Goal: Task Accomplishment & Management: Use online tool/utility

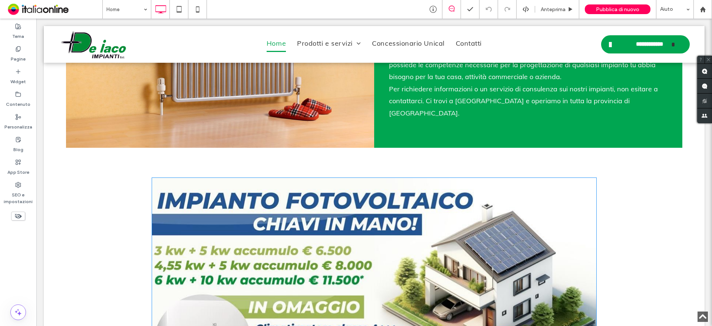
scroll to position [965, 0]
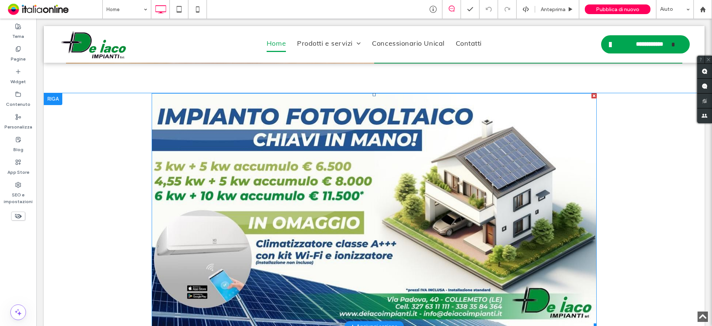
click at [452, 169] on img at bounding box center [374, 209] width 445 height 233
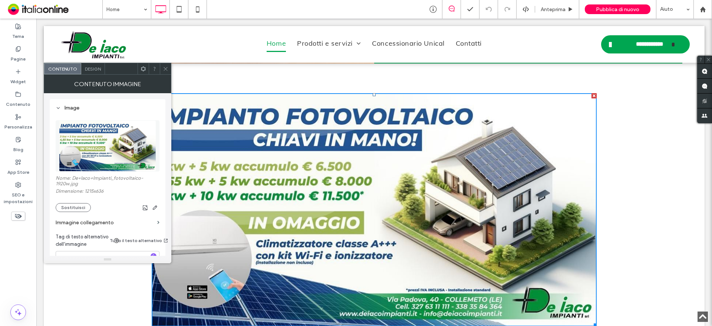
click at [75, 212] on section "Immagine collegamento" at bounding box center [108, 222] width 104 height 21
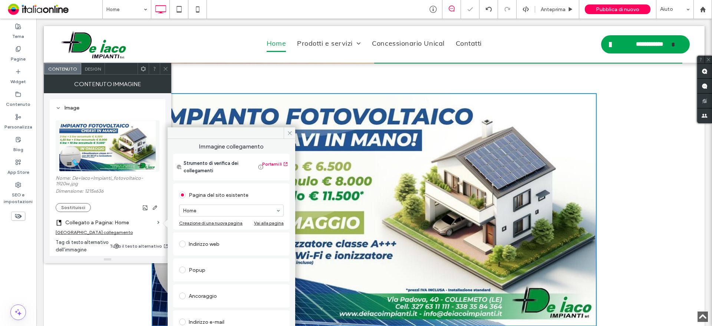
drag, startPoint x: 78, startPoint y: 205, endPoint x: 130, endPoint y: 214, distance: 53.4
click at [78, 205] on button "Sostituisci" at bounding box center [73, 207] width 35 height 9
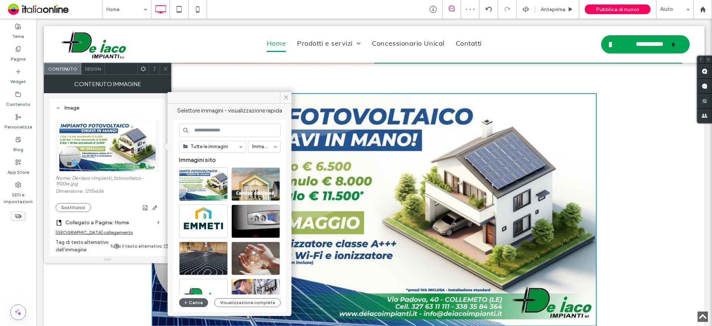
click at [78, 231] on div "Rimuovi collegamento" at bounding box center [94, 232] width 77 height 6
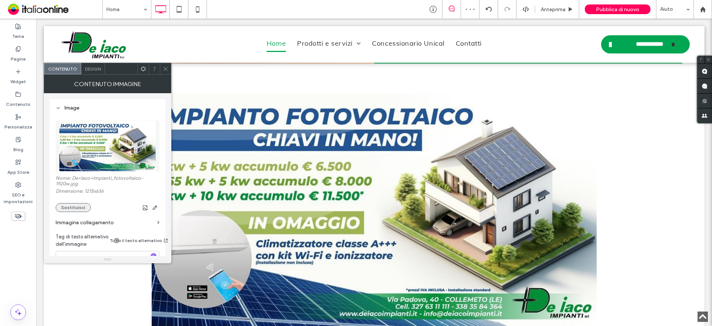
click at [80, 206] on button "Sostituisci" at bounding box center [73, 207] width 35 height 9
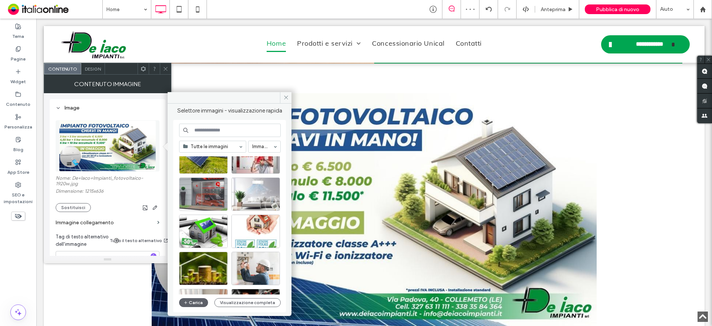
scroll to position [186, 0]
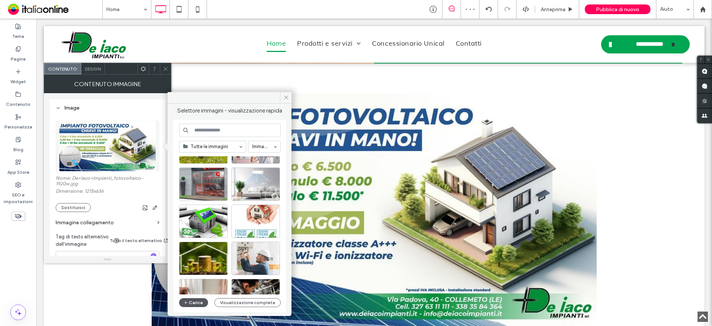
click at [192, 303] on button "Carica" at bounding box center [193, 302] width 29 height 9
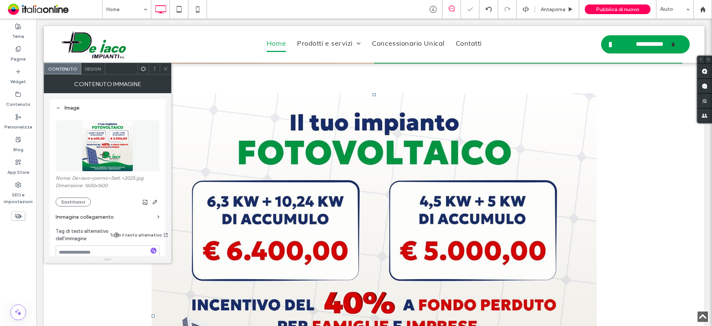
click at [166, 70] on icon at bounding box center [166, 69] width 6 height 6
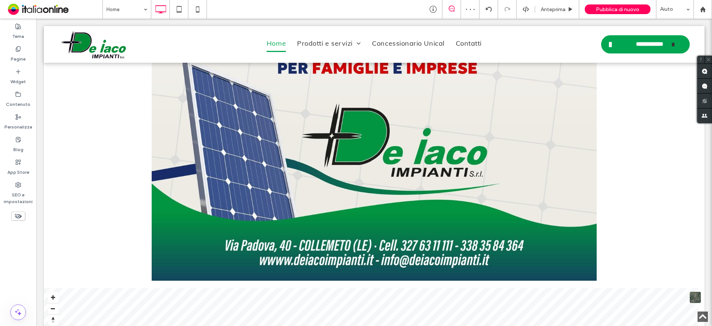
scroll to position [1262, 0]
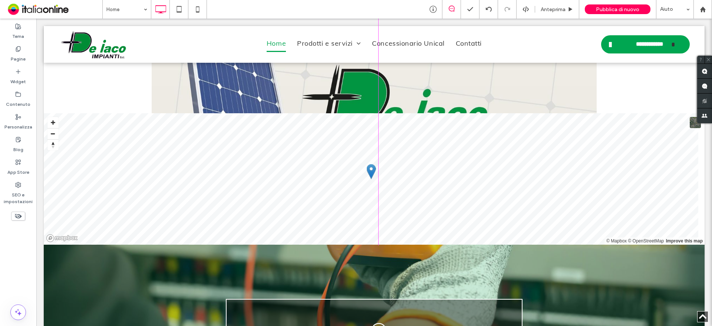
drag, startPoint x: 592, startPoint y: 218, endPoint x: 524, endPoint y: 163, distance: 87.8
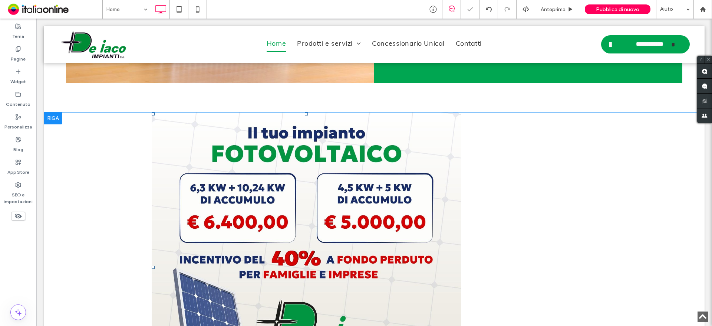
scroll to position [1002, 0]
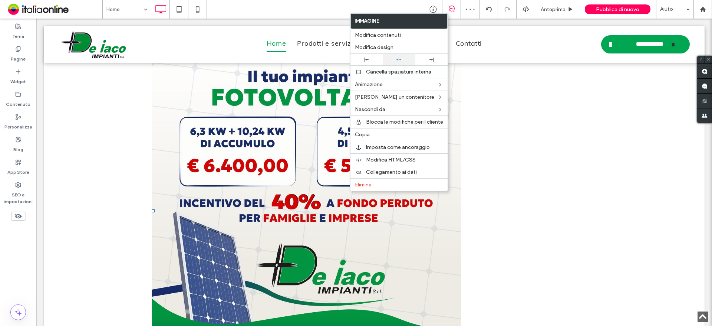
click at [397, 55] on div at bounding box center [399, 60] width 32 height 12
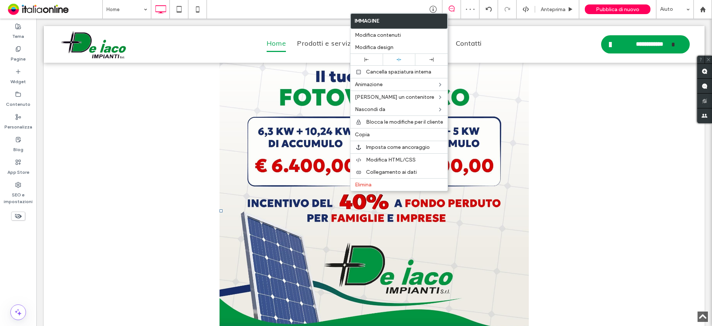
click at [605, 151] on div "Click To Paste Riga + Aggiungi sezione" at bounding box center [374, 210] width 661 height 309
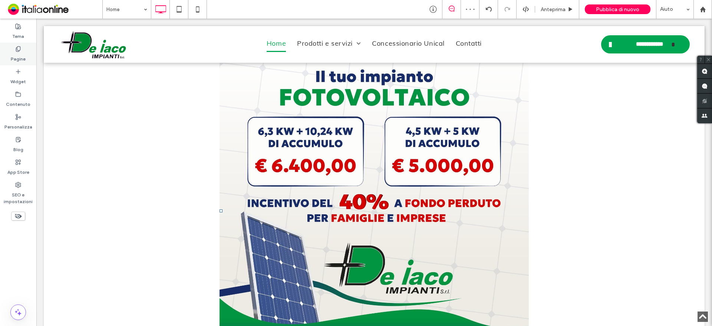
click at [17, 50] on icon at bounding box center [18, 49] width 6 height 6
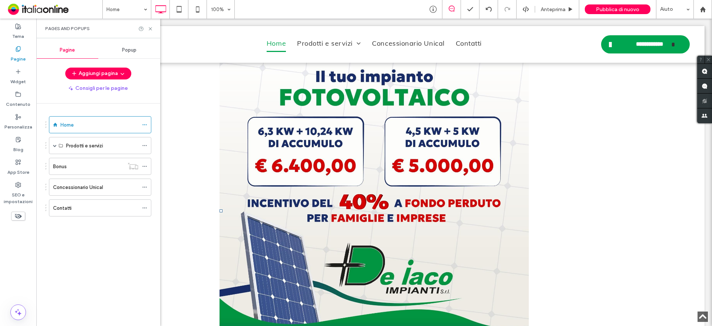
click at [126, 52] on span "Popup" at bounding box center [129, 50] width 14 height 6
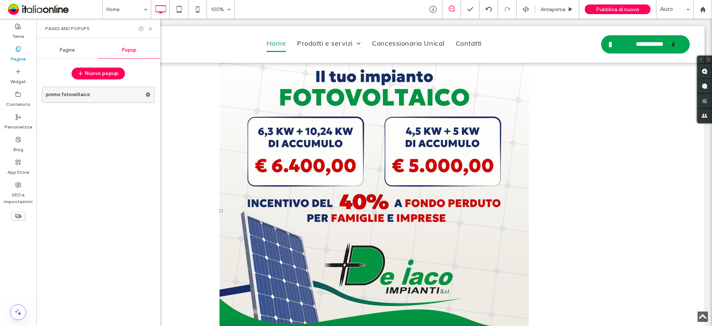
click at [90, 97] on label "promo fotovoltaico" at bounding box center [95, 94] width 99 height 15
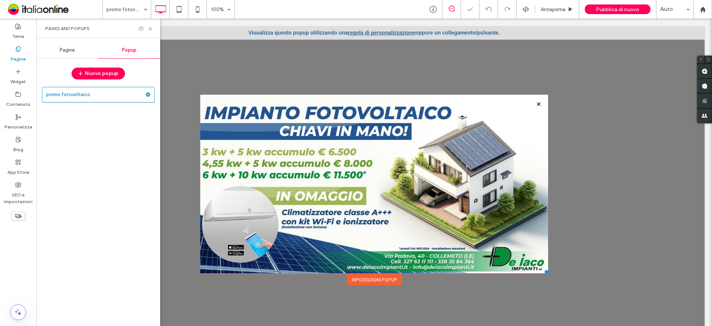
click at [365, 282] on div "Impostazioni popup" at bounding box center [374, 279] width 55 height 11
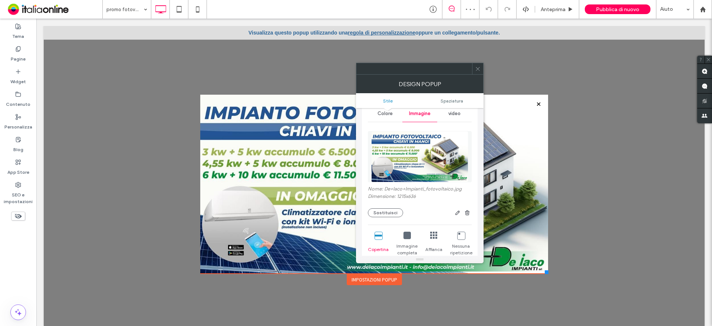
scroll to position [111, 0]
click at [380, 209] on button "Sostituisci" at bounding box center [385, 212] width 35 height 9
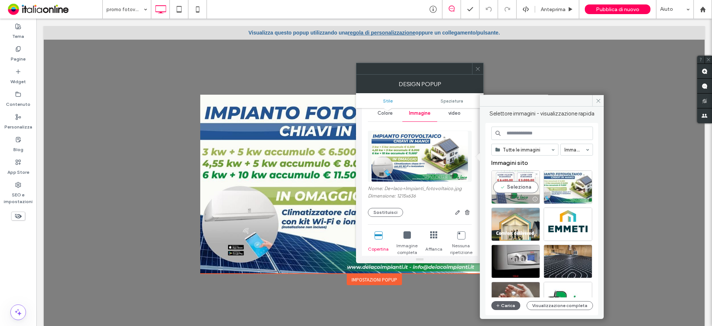
click at [522, 187] on div "Seleziona" at bounding box center [516, 186] width 49 height 33
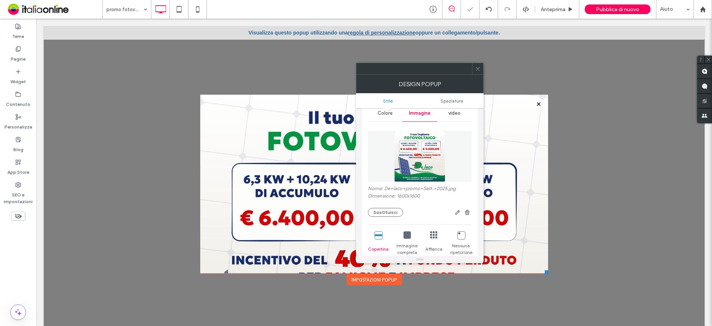
click at [480, 69] on icon at bounding box center [478, 69] width 6 height 6
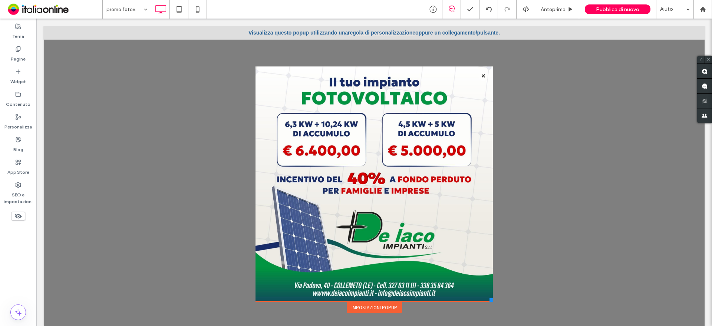
drag, startPoint x: 541, startPoint y: 270, endPoint x: 487, endPoint y: 302, distance: 63.2
click at [490, 301] on div at bounding box center [492, 300] width 4 height 4
click at [373, 309] on div "Impostazioni popup" at bounding box center [374, 307] width 55 height 11
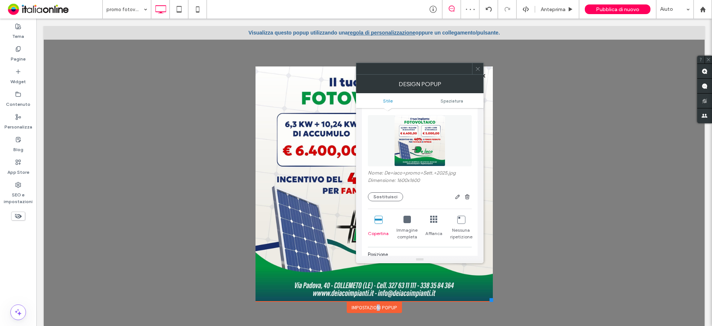
scroll to position [148, 0]
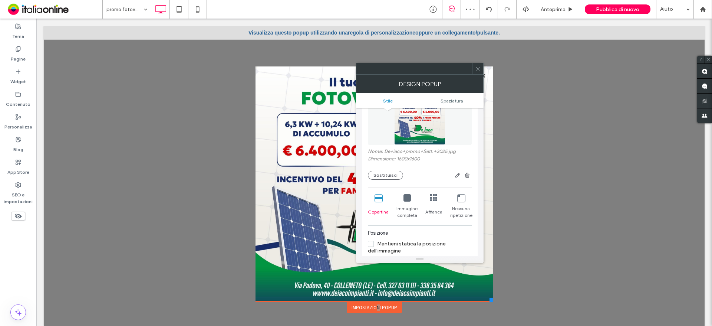
click at [412, 201] on div "Immagine completa" at bounding box center [408, 206] width 22 height 30
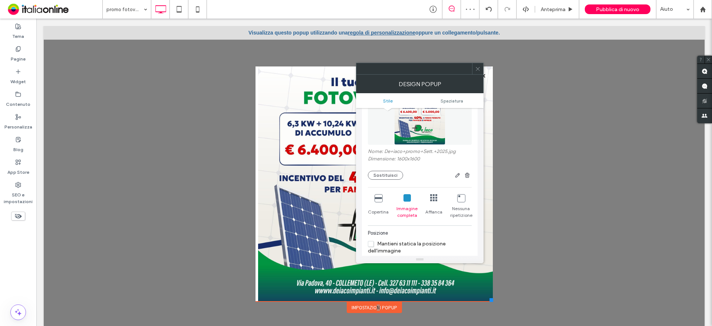
click at [471, 72] on div at bounding box center [415, 68] width 116 height 11
click at [478, 68] on icon at bounding box center [478, 69] width 6 height 6
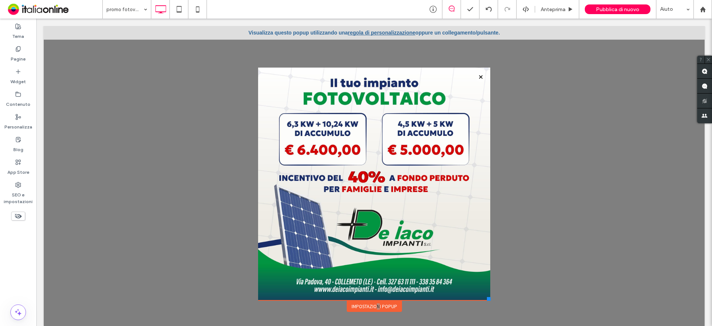
click at [487, 300] on div at bounding box center [489, 299] width 4 height 4
click at [199, 11] on use at bounding box center [197, 9] width 3 height 6
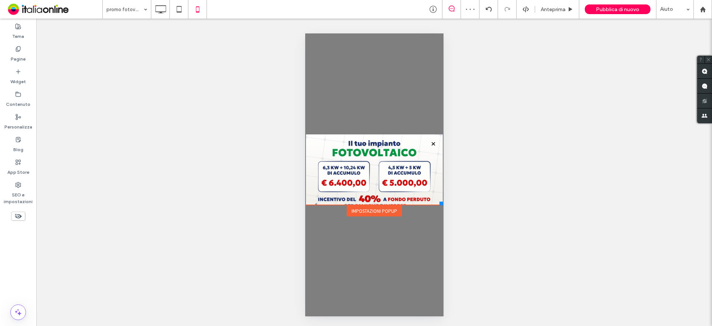
scroll to position [0, 0]
drag, startPoint x: 749, startPoint y: 243, endPoint x: 381, endPoint y: 212, distance: 369.0
click at [381, 212] on div "Impostazioni popup" at bounding box center [374, 210] width 55 height 11
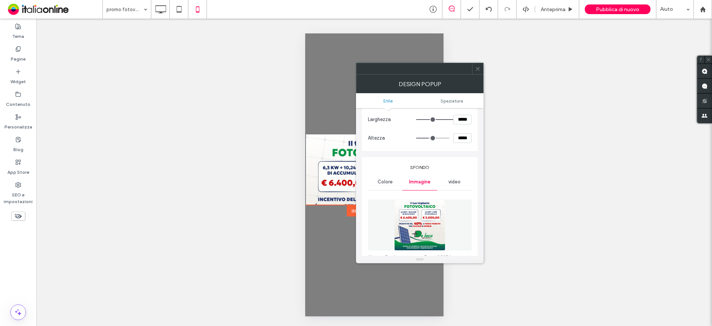
scroll to position [148, 0]
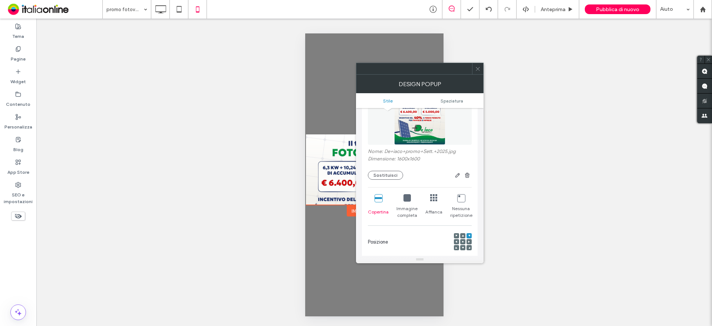
drag, startPoint x: 408, startPoint y: 198, endPoint x: 477, endPoint y: 107, distance: 114.4
click at [408, 198] on icon at bounding box center [407, 197] width 7 height 7
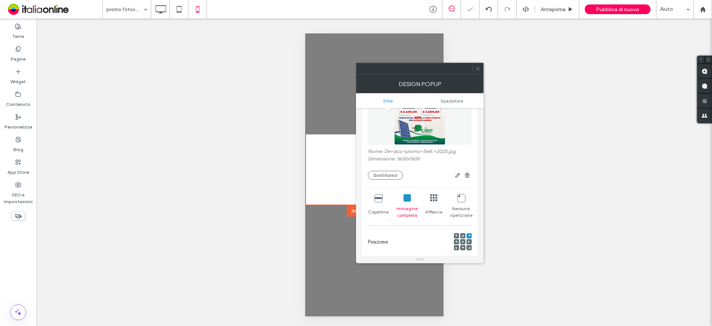
drag, startPoint x: 480, startPoint y: 64, endPoint x: 412, endPoint y: 202, distance: 153.7
click at [480, 64] on span at bounding box center [478, 68] width 6 height 11
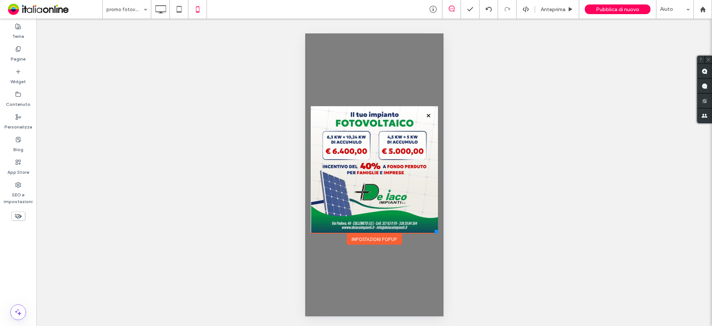
drag, startPoint x: 442, startPoint y: 204, endPoint x: 438, endPoint y: 233, distance: 29.5
click at [438, 233] on div at bounding box center [437, 232] width 4 height 4
click at [160, 13] on icon at bounding box center [160, 9] width 15 height 15
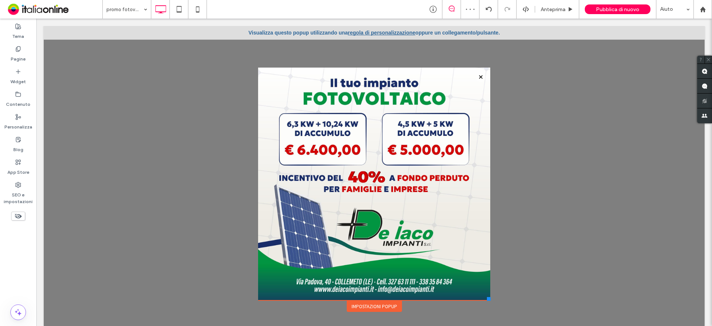
scroll to position [0, 0]
click at [628, 4] on div "Pubblica di nuovo" at bounding box center [618, 9] width 66 height 10
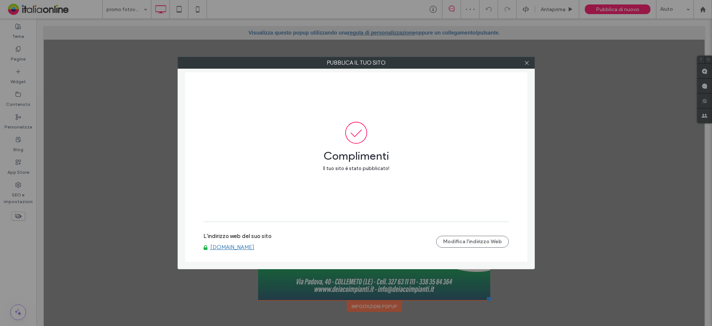
click at [255, 248] on link "www.deiacoimpianti.it" at bounding box center [232, 247] width 44 height 7
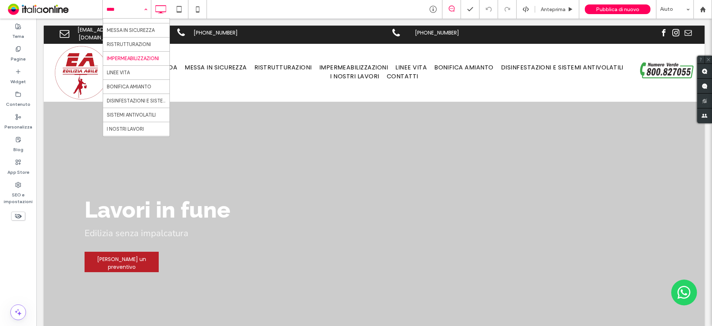
scroll to position [36, 0]
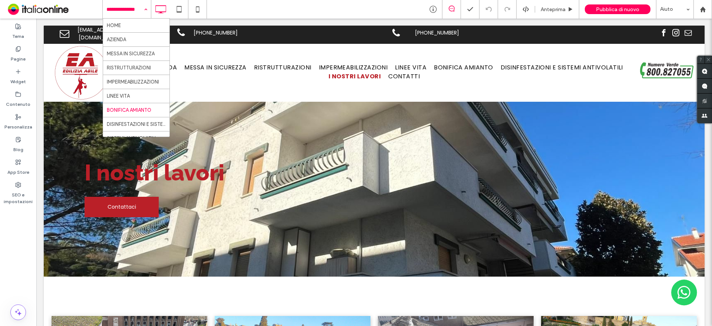
scroll to position [36, 0]
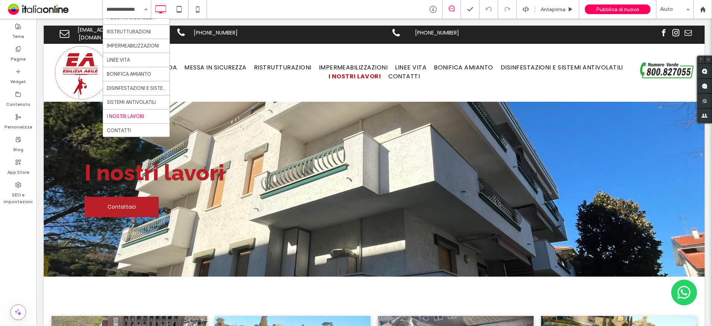
drag, startPoint x: 135, startPoint y: 119, endPoint x: 150, endPoint y: 107, distance: 18.8
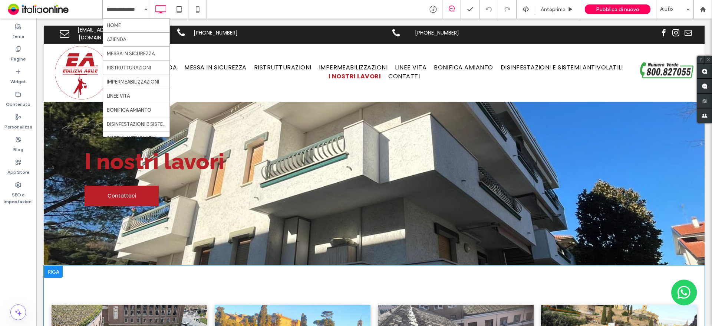
scroll to position [0, 0]
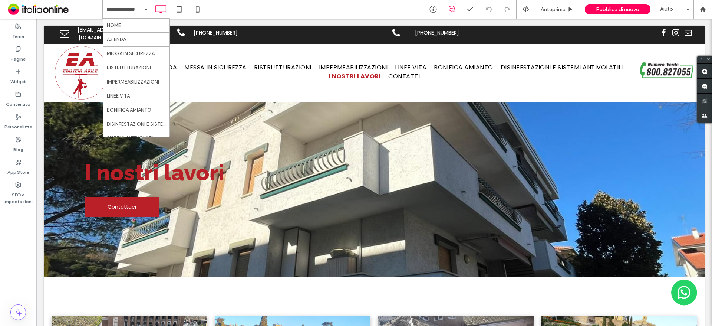
drag, startPoint x: 232, startPoint y: 11, endPoint x: 238, endPoint y: 13, distance: 6.5
click at [232, 11] on div "HOME AZIENDA MESSA IN SICUREZZA RISTRUTTURAZIONI IMPERMEABILIZZAZIONI LINEE VIT…" at bounding box center [407, 9] width 610 height 19
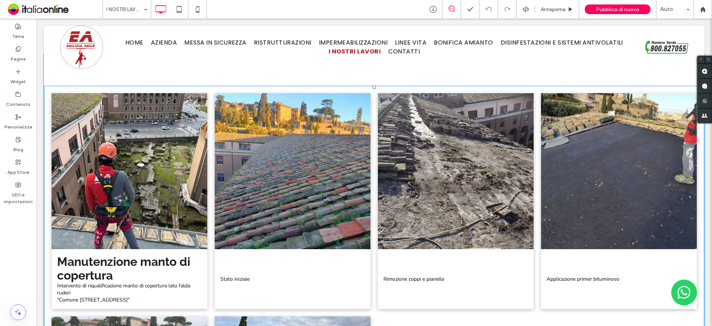
scroll to position [334, 0]
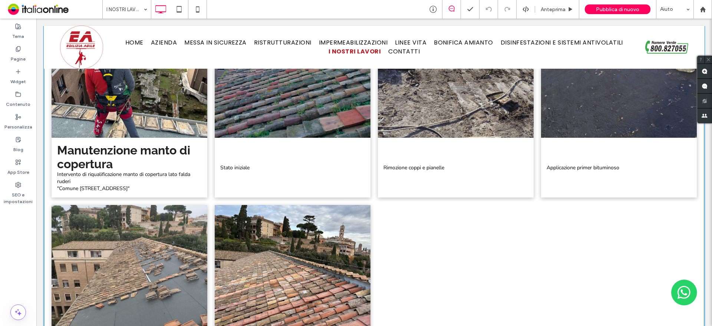
click at [137, 166] on h3 "Manutenzione manto di copertura" at bounding box center [129, 156] width 145 height 27
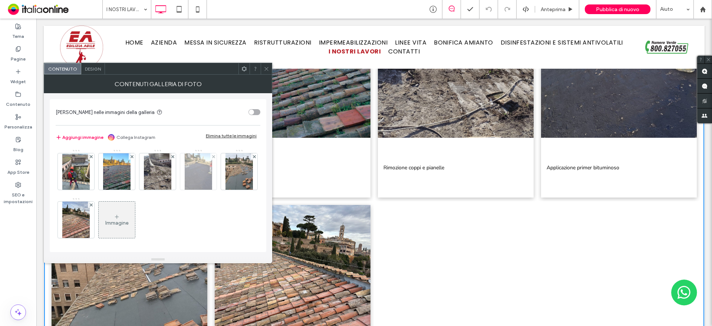
click at [86, 171] on img at bounding box center [75, 171] width 27 height 36
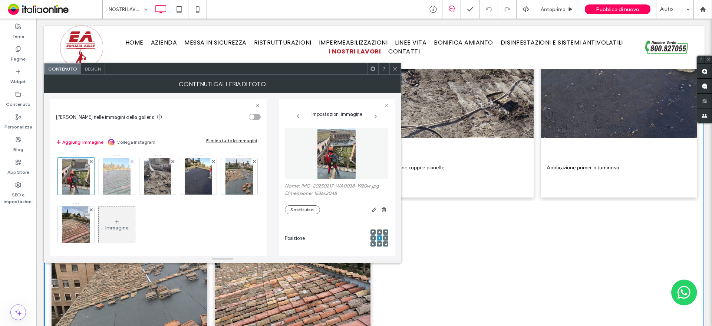
scroll to position [0, 0]
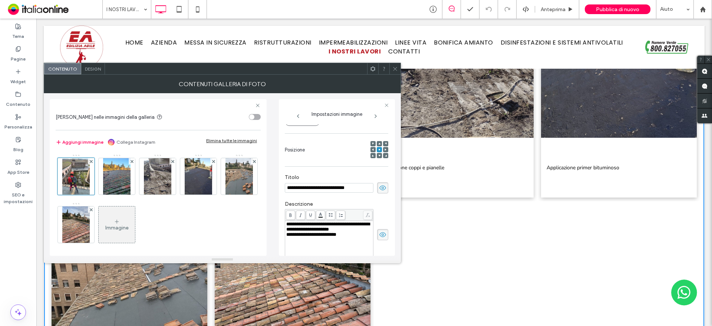
drag, startPoint x: 364, startPoint y: 187, endPoint x: 258, endPoint y: 201, distance: 107.8
click at [258, 201] on div "**********" at bounding box center [222, 174] width 345 height 163
click at [244, 223] on div "Immagine" at bounding box center [158, 202] width 204 height 96
click at [94, 159] on div at bounding box center [91, 161] width 6 height 6
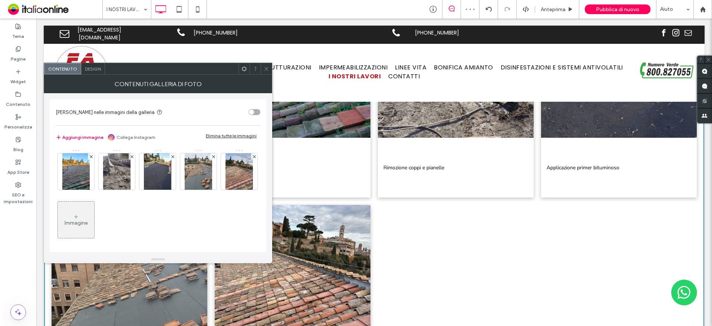
scroll to position [313, 0]
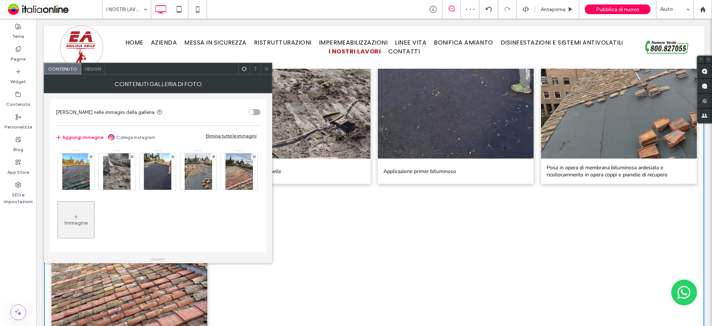
click at [267, 71] on icon at bounding box center [267, 69] width 6 height 6
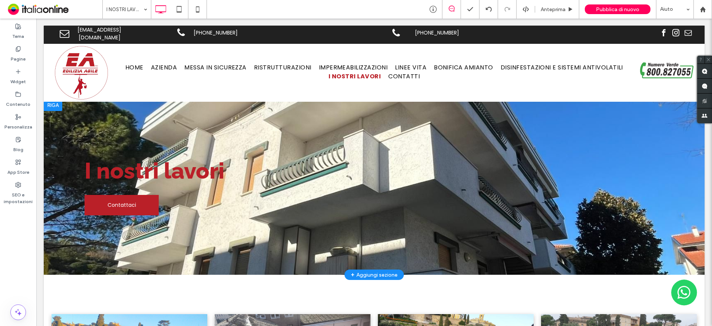
scroll to position [0, 0]
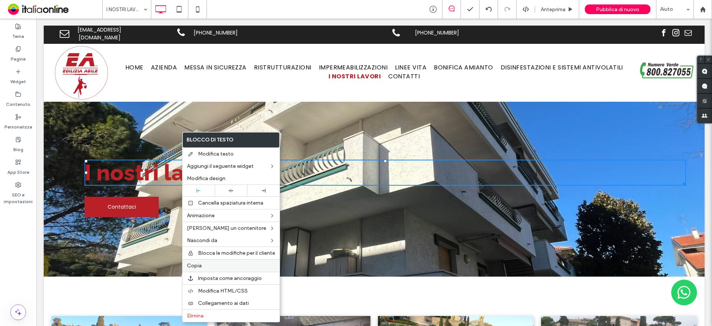
drag, startPoint x: 210, startPoint y: 269, endPoint x: 207, endPoint y: 267, distance: 3.8
click at [210, 269] on div "Copia" at bounding box center [231, 265] width 97 height 13
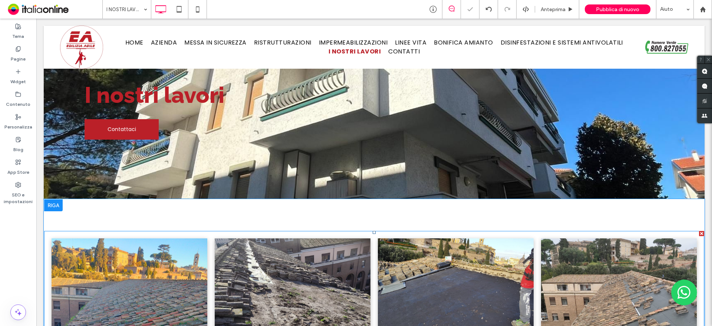
scroll to position [148, 0]
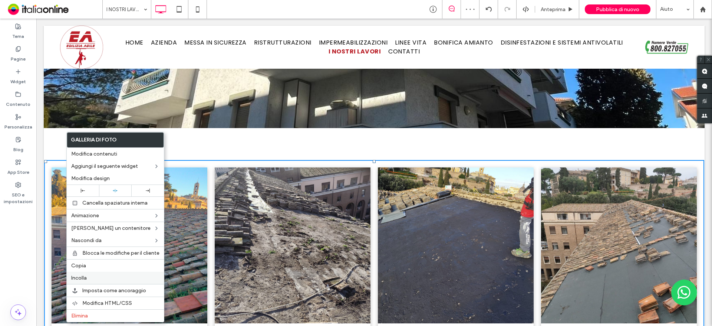
click at [92, 276] on label "Incolla" at bounding box center [115, 278] width 88 height 6
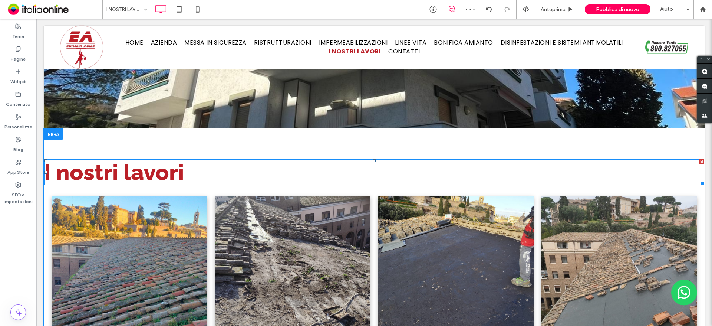
click at [171, 176] on strong "I nostri lavori" at bounding box center [114, 172] width 140 height 26
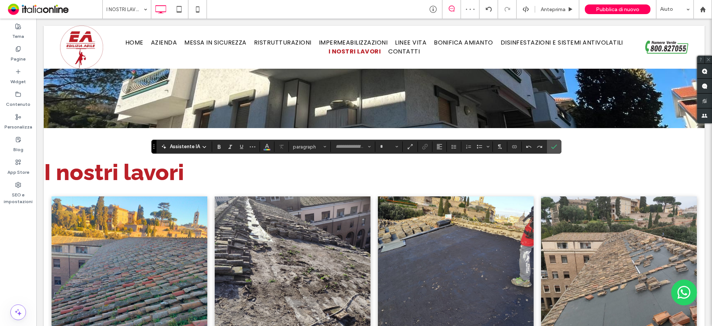
type input "*******"
type input "**"
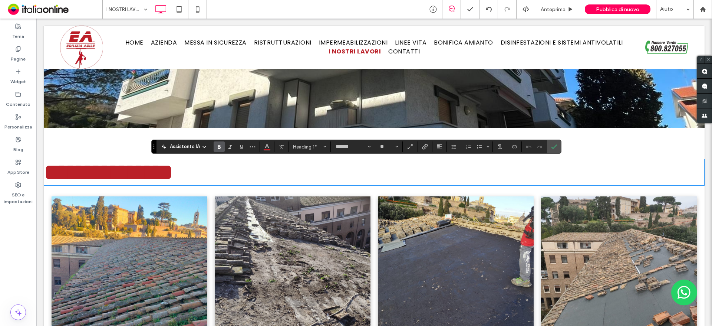
type input "**********"
type input "**"
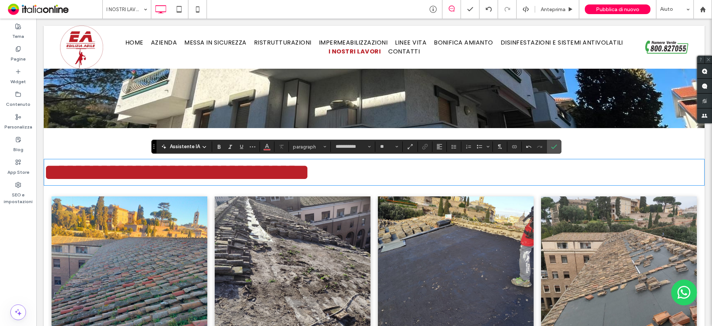
drag, startPoint x: 454, startPoint y: 173, endPoint x: 460, endPoint y: 171, distance: 6.4
click at [455, 171] on h1 "**********" at bounding box center [374, 172] width 660 height 24
click at [555, 150] on span "Conferma" at bounding box center [554, 146] width 6 height 13
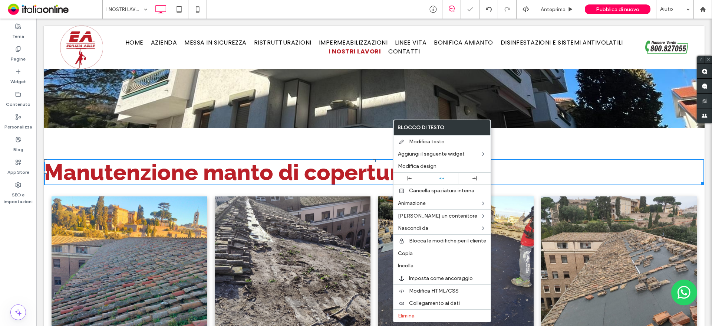
click at [343, 183] on strong "Manutenzione manto di copertura" at bounding box center [228, 172] width 368 height 26
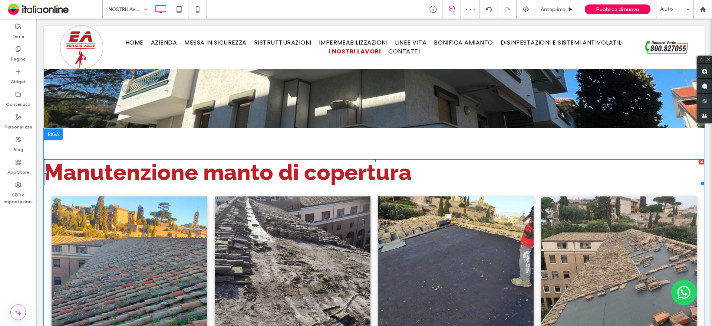
click at [378, 170] on strong "Manutenzione manto di copertura" at bounding box center [228, 172] width 368 height 26
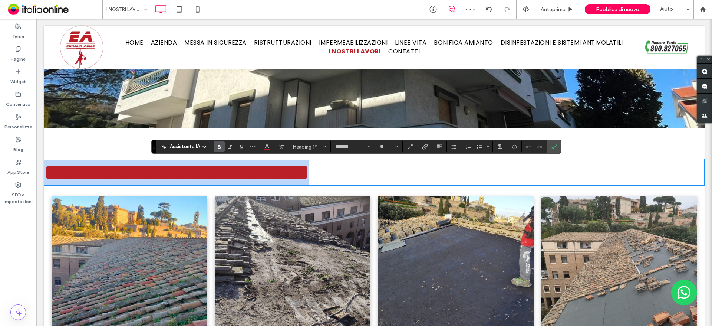
drag, startPoint x: 430, startPoint y: 168, endPoint x: 0, endPoint y: 175, distance: 430.1
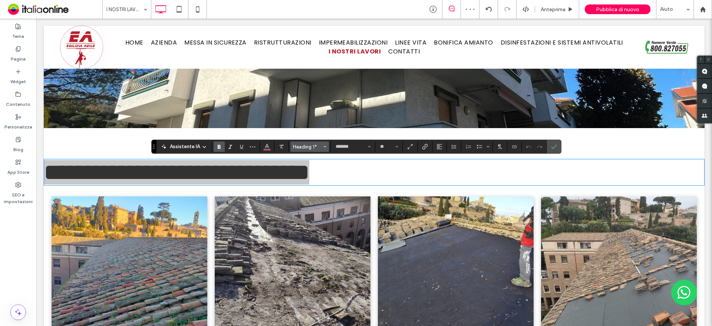
click at [315, 141] on button "Heading 1*" at bounding box center [310, 146] width 39 height 10
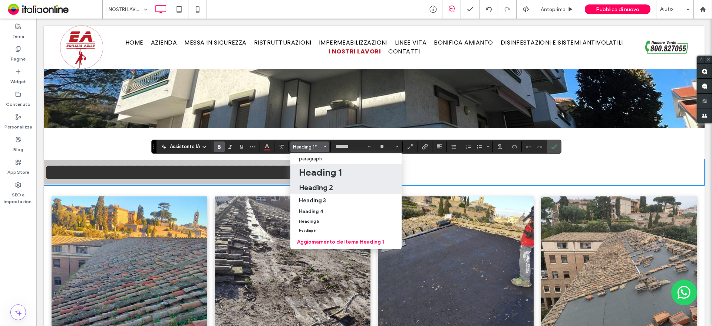
click at [320, 183] on h2 "Heading 2" at bounding box center [316, 187] width 34 height 9
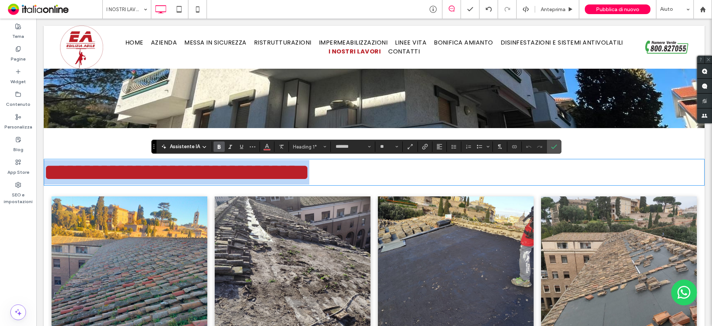
type input "**"
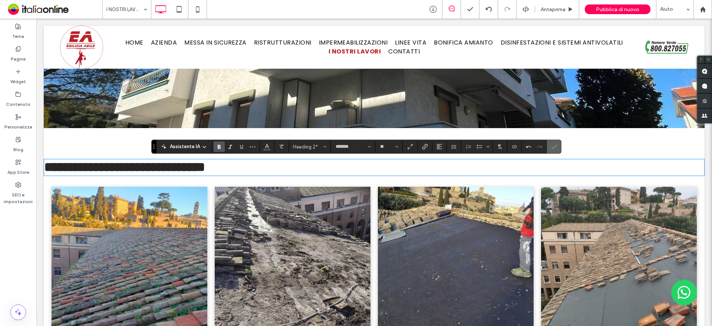
click at [554, 144] on icon "Conferma" at bounding box center [554, 147] width 6 height 6
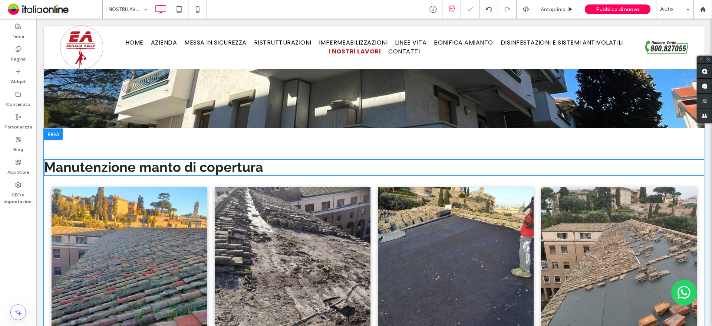
click at [287, 169] on h2 "Manutenzione manto di copertura" at bounding box center [374, 167] width 660 height 15
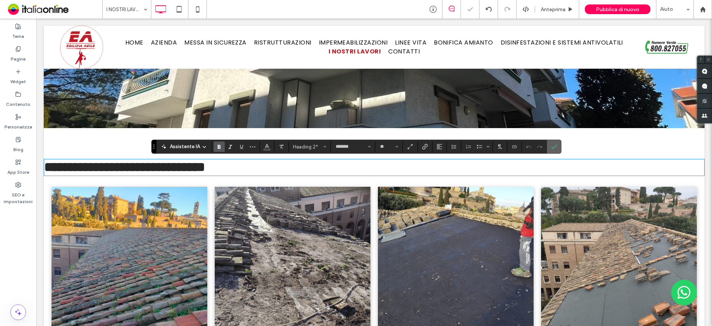
click at [549, 148] on label "Conferma" at bounding box center [554, 146] width 11 height 13
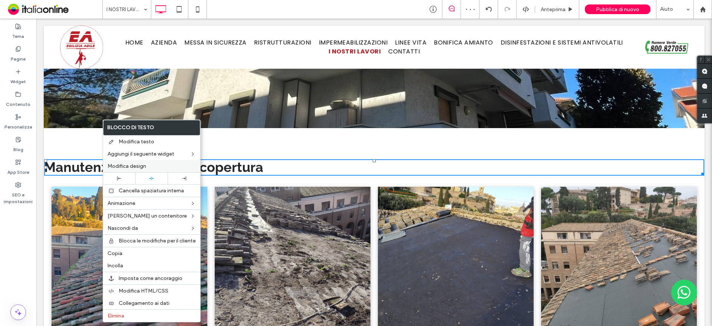
click at [153, 170] on div "Modifica design" at bounding box center [151, 166] width 97 height 12
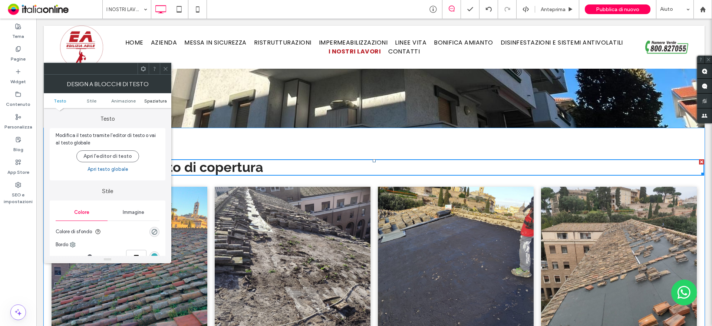
click at [155, 102] on span "Spaziatura" at bounding box center [155, 101] width 23 height 6
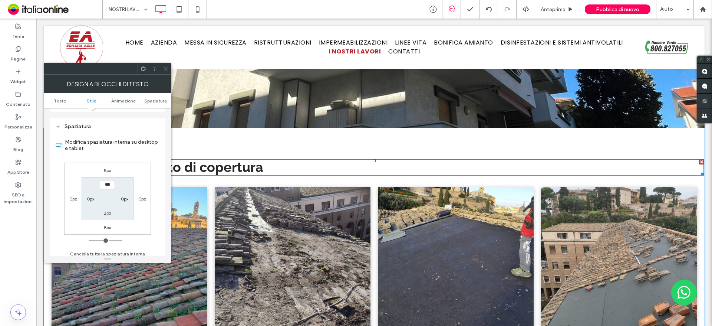
scroll to position [213, 0]
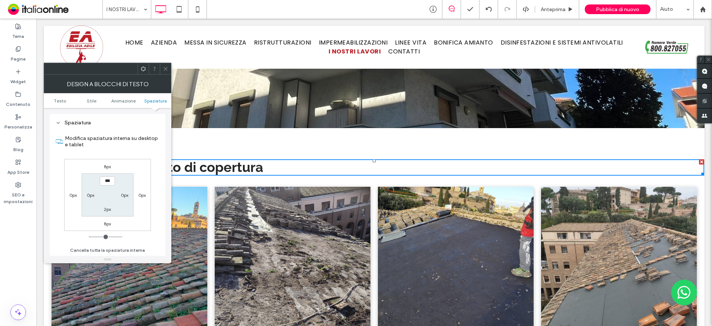
click at [88, 194] on label "0px" at bounding box center [90, 195] width 7 height 6
type input "*"
click at [68, 194] on div "0px" at bounding box center [73, 194] width 17 height 7
drag, startPoint x: 69, startPoint y: 194, endPoint x: 75, endPoint y: 195, distance: 6.4
click at [69, 194] on div "0px" at bounding box center [73, 194] width 17 height 7
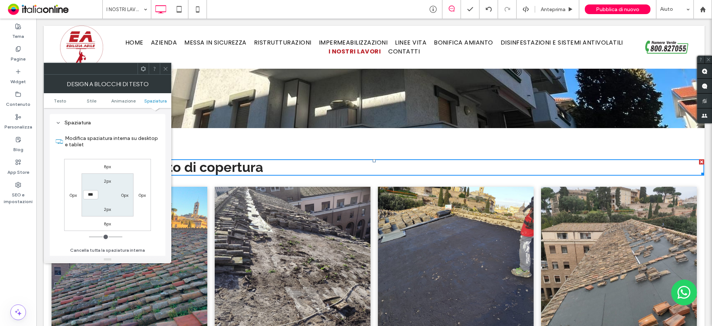
click at [81, 205] on div "8px 0px 8px 0px 2px 0px 2px ***" at bounding box center [107, 195] width 87 height 72
click at [71, 192] on label "0px" at bounding box center [72, 195] width 7 height 6
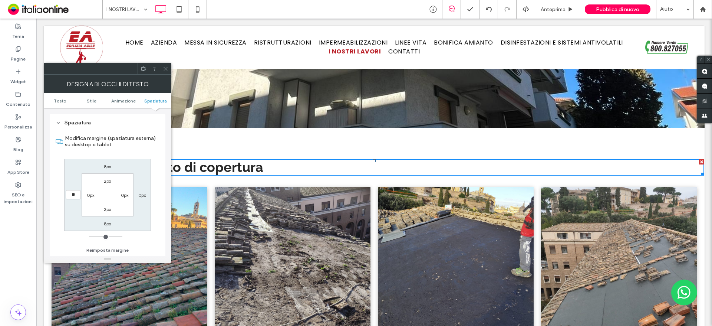
type input "**"
type input "****"
click at [142, 196] on label "0px" at bounding box center [141, 195] width 7 height 6
type input "*"
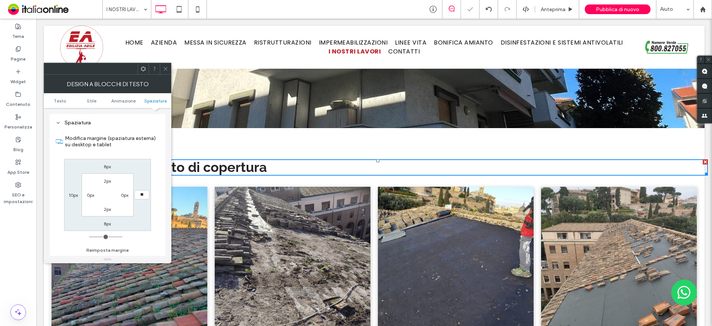
type input "**"
type input "****"
click at [164, 66] on icon at bounding box center [166, 69] width 6 height 6
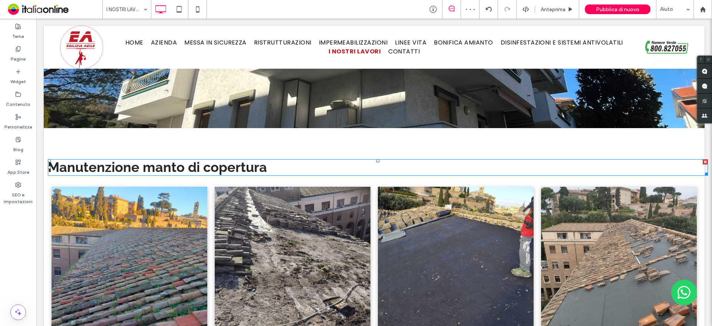
click at [97, 175] on span "Manutenzione manto di copertura" at bounding box center [157, 167] width 219 height 16
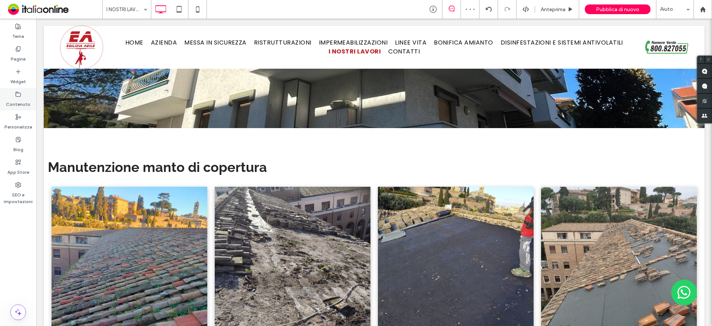
click at [17, 96] on icon at bounding box center [18, 94] width 6 height 6
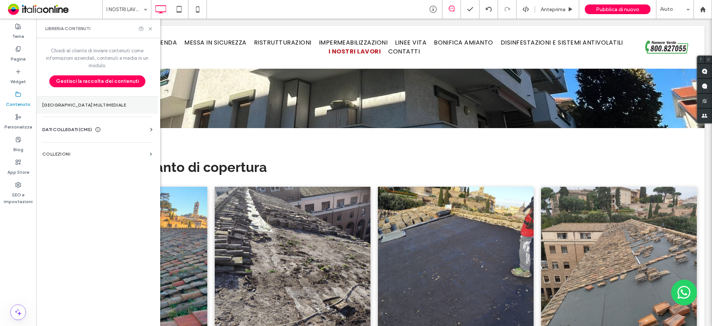
click at [66, 108] on section "[GEOGRAPHIC_DATA] multimediale" at bounding box center [97, 104] width 122 height 17
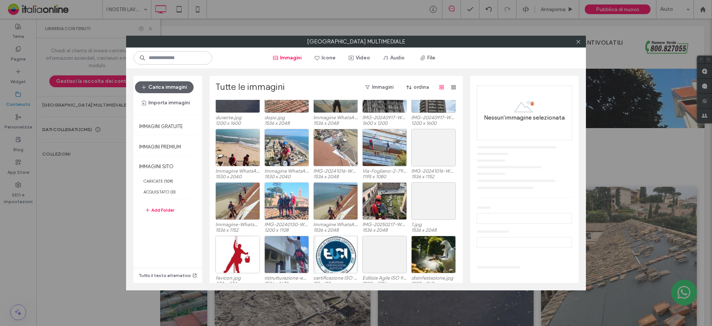
scroll to position [164, 0]
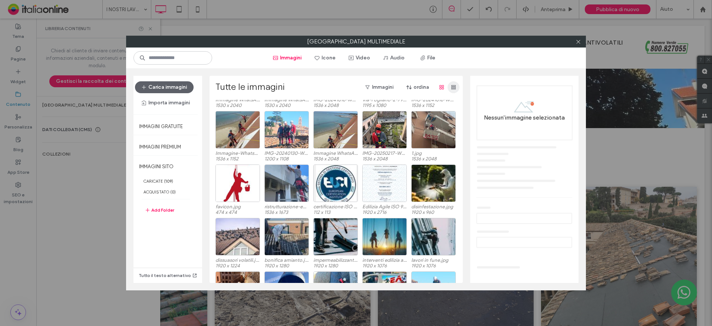
click at [452, 85] on use "button" at bounding box center [454, 87] width 4 height 4
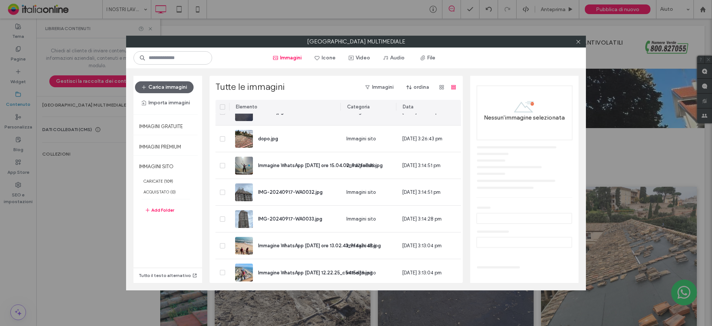
scroll to position [0, 0]
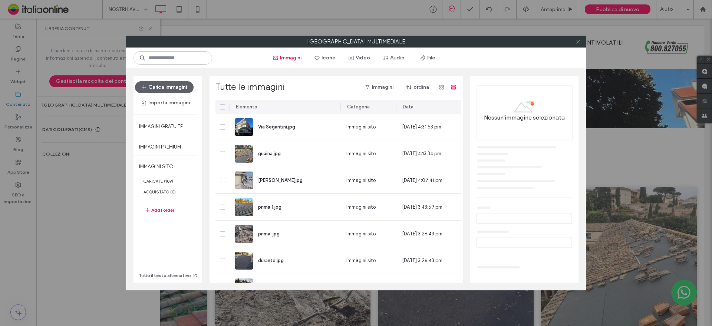
click at [581, 44] on div at bounding box center [578, 41] width 11 height 11
click at [577, 37] on span at bounding box center [579, 41] width 6 height 11
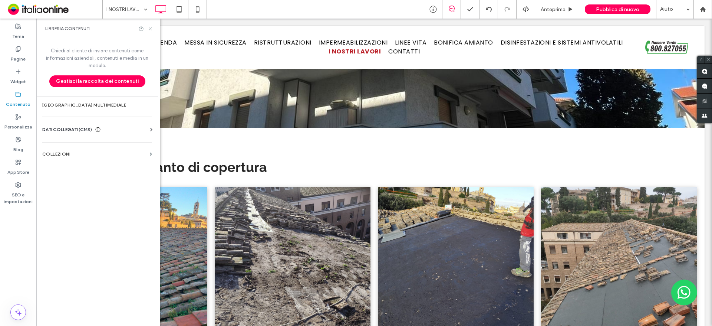
click at [152, 27] on icon at bounding box center [151, 29] width 6 height 6
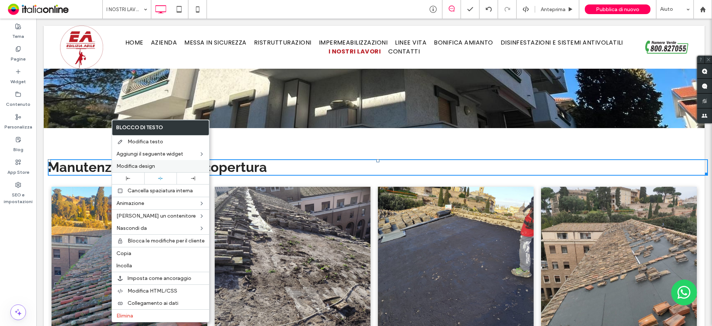
click at [165, 167] on label "Modifica design" at bounding box center [161, 166] width 88 height 6
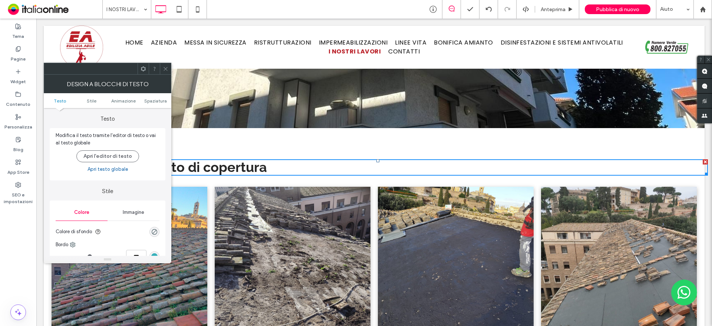
click at [150, 104] on ul "Testo Stile Animazione Spaziatura" at bounding box center [108, 100] width 128 height 15
click at [151, 102] on span "Spaziatura" at bounding box center [155, 101] width 23 height 6
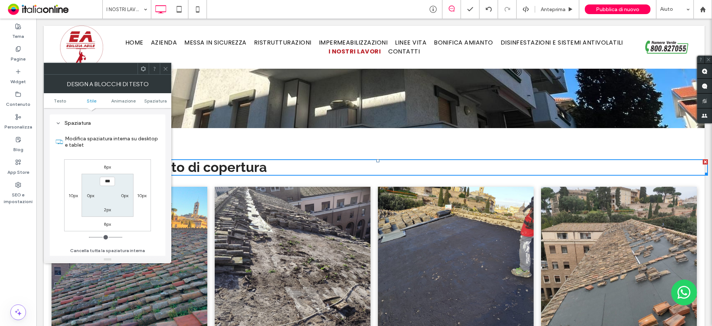
scroll to position [213, 0]
drag, startPoint x: 65, startPoint y: 196, endPoint x: 71, endPoint y: 197, distance: 6.0
click at [65, 196] on div "10px" at bounding box center [73, 194] width 17 height 7
click at [75, 197] on label "10px" at bounding box center [73, 195] width 9 height 6
type input "**"
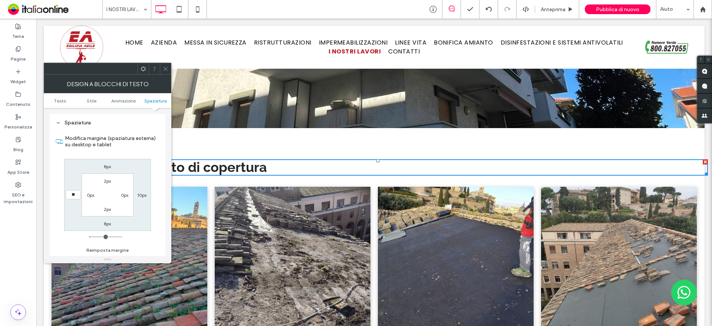
type input "**"
type input "****"
click at [148, 195] on div "10px" at bounding box center [142, 194] width 17 height 7
click at [144, 194] on label "10px" at bounding box center [141, 195] width 9 height 6
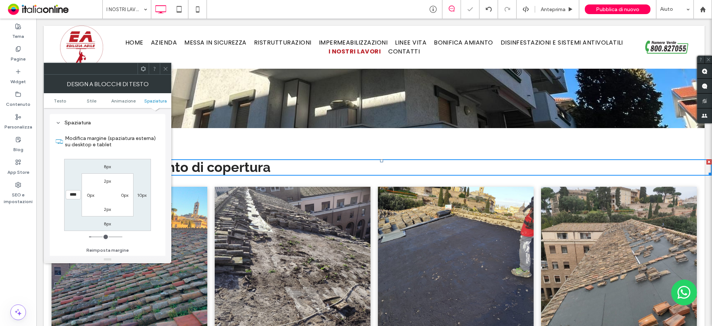
type input "**"
type input "****"
click at [164, 66] on icon at bounding box center [166, 69] width 6 height 6
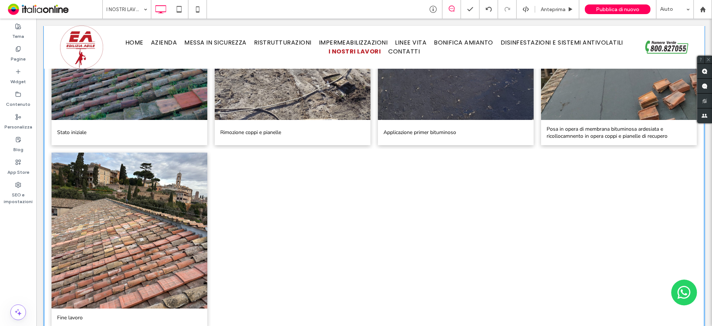
scroll to position [482, 0]
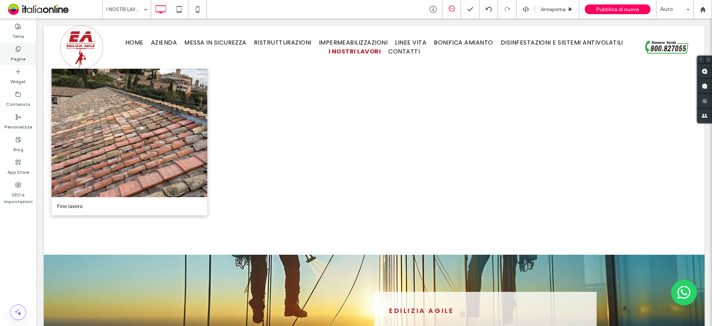
click at [22, 51] on div "Pagine" at bounding box center [18, 54] width 36 height 23
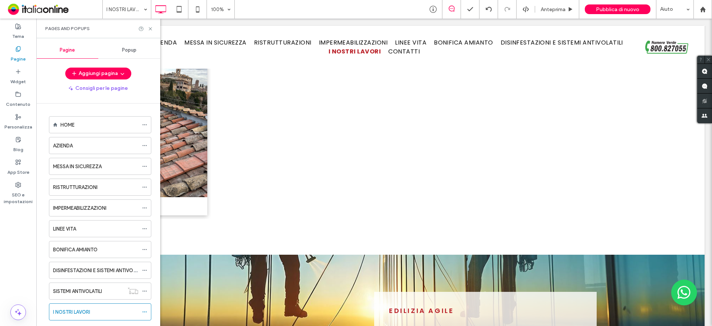
click at [89, 130] on div "HOME" at bounding box center [99, 125] width 78 height 16
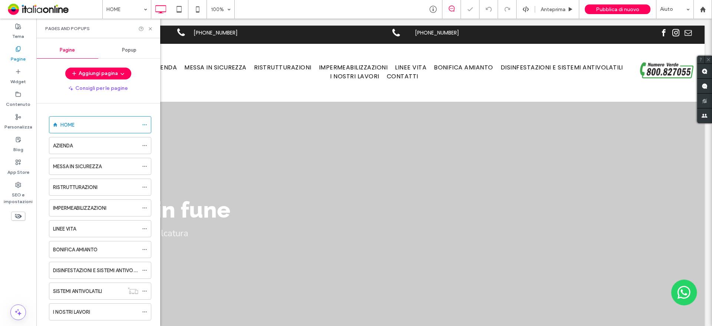
scroll to position [0, 0]
click at [152, 28] on icon at bounding box center [151, 29] width 6 height 6
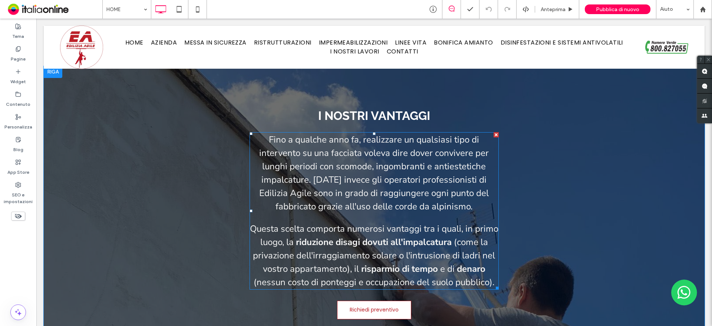
scroll to position [798, 0]
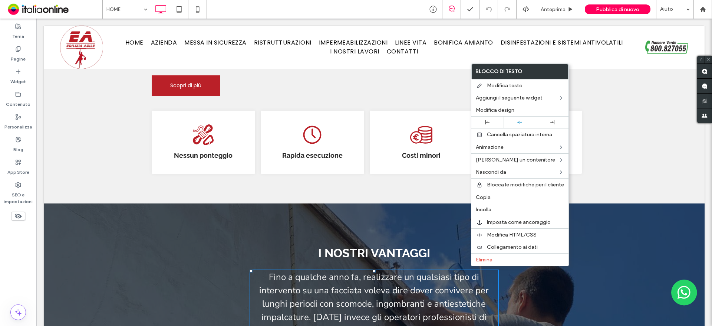
click at [635, 136] on div "ico fune [GEOGRAPHIC_DATA] To Paste ico orologio Rapida esecuzione Click To Pas…" at bounding box center [374, 157] width 661 height 93
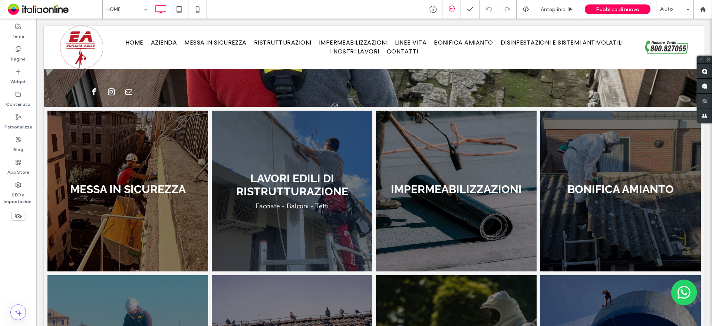
scroll to position [223, 0]
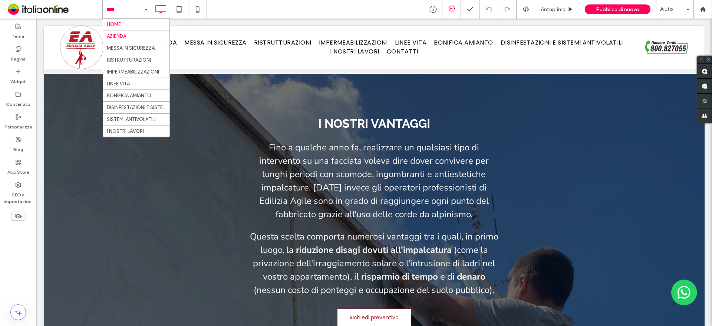
scroll to position [12, 0]
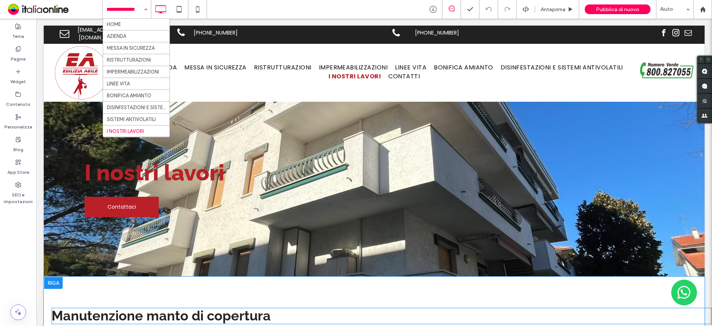
scroll to position [111, 0]
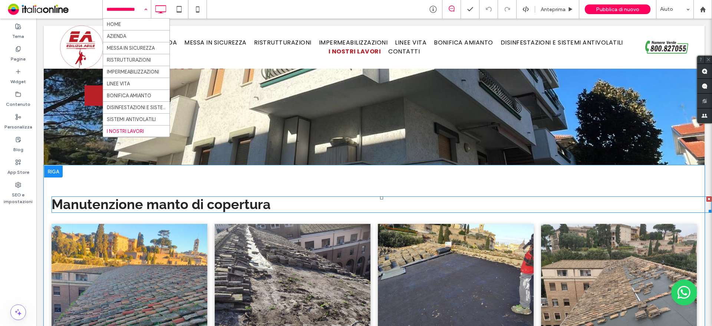
click at [229, 208] on span "Manutenzione manto di copertura" at bounding box center [161, 204] width 219 height 16
